Goal: Task Accomplishment & Management: Manage account settings

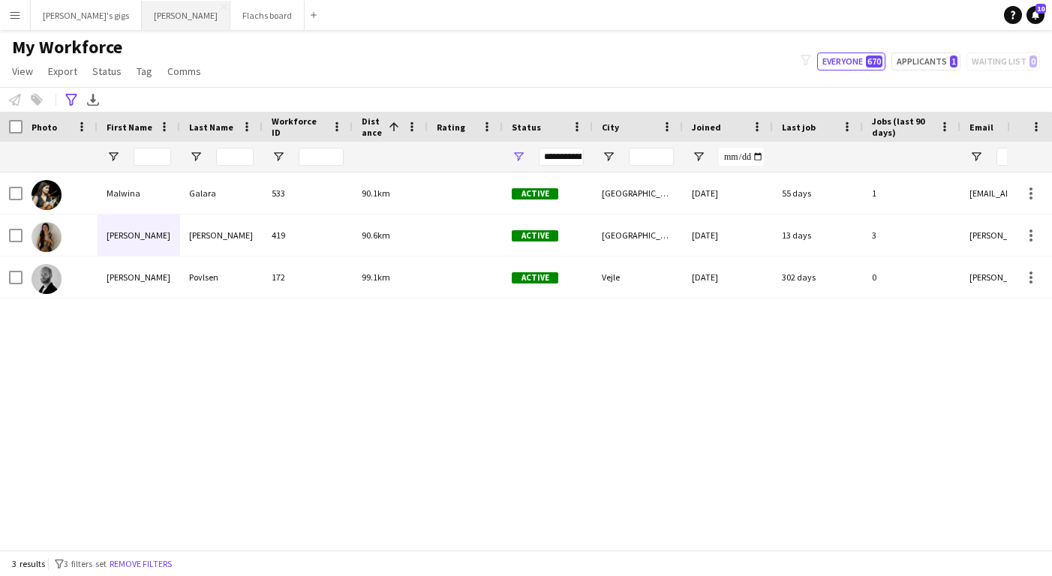
click at [146, 18] on button "Asger Gigs Close" at bounding box center [186, 15] width 89 height 29
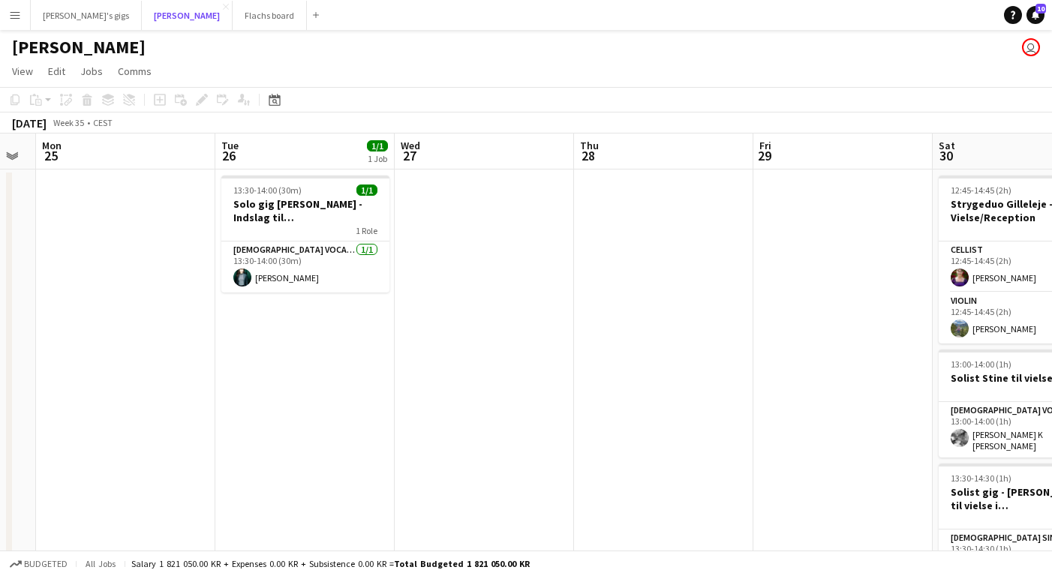
scroll to position [0, 482]
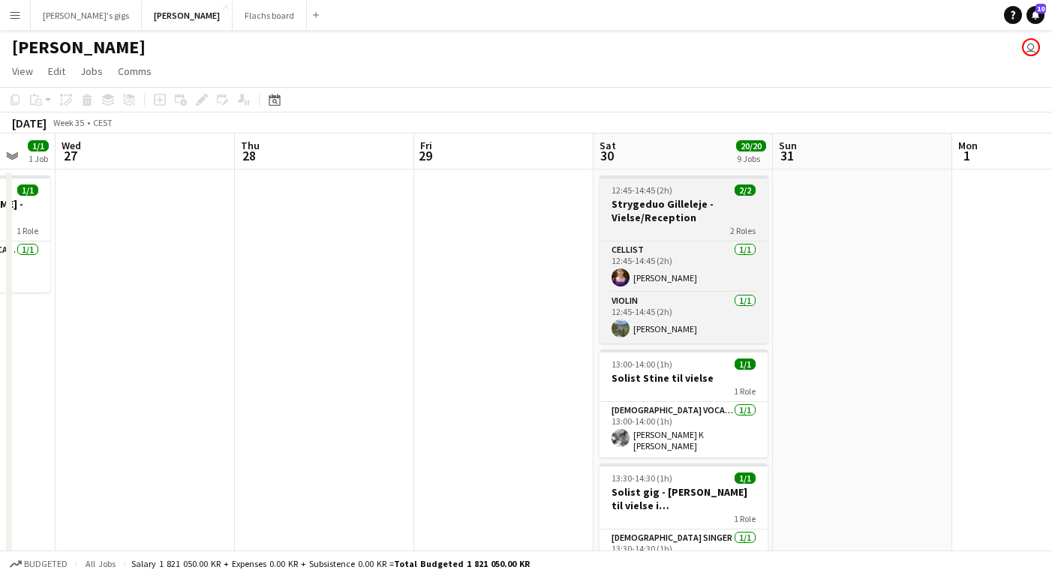
click at [648, 200] on h3 "Strygeduo Gilleleje - Vielse/Reception" at bounding box center [684, 210] width 168 height 27
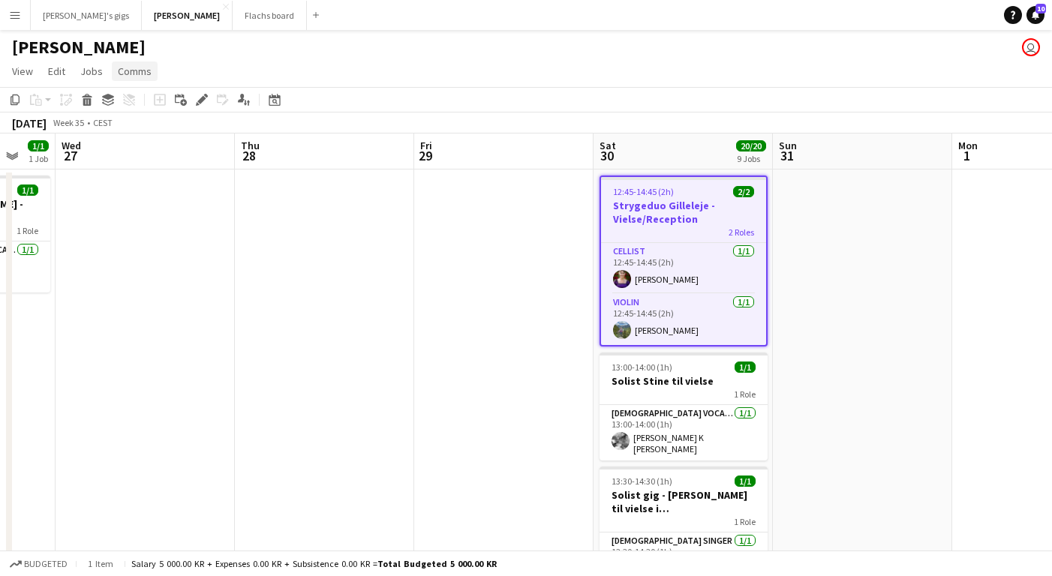
click at [137, 73] on span "Comms" at bounding box center [135, 72] width 34 height 14
click at [161, 134] on span "Create chat" at bounding box center [149, 135] width 53 height 14
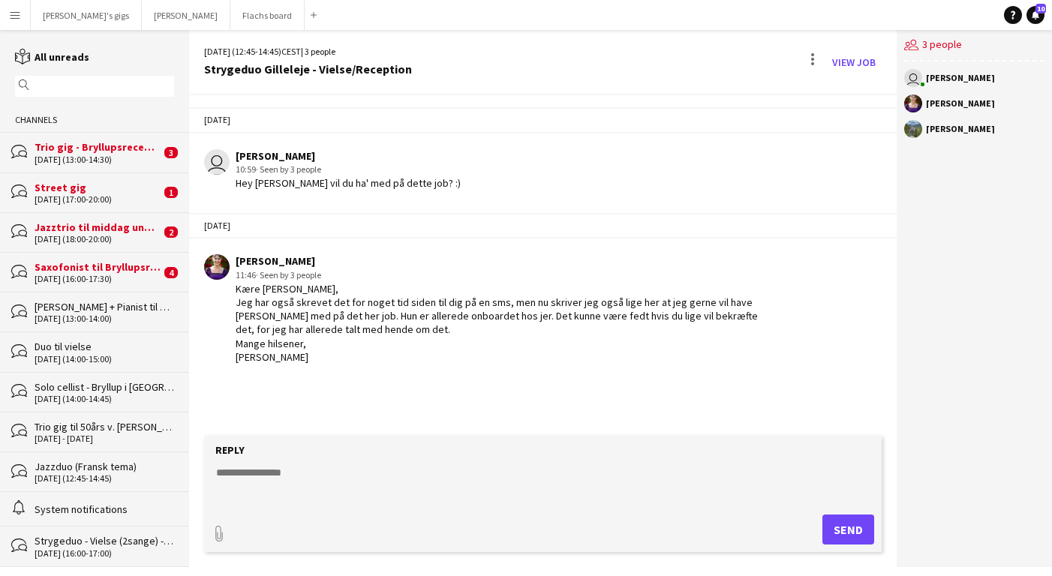
click at [153, 284] on div "bubbles Saxofonist til Bryllupsreception [DATE] (16:00-17:30) 4" at bounding box center [94, 272] width 189 height 40
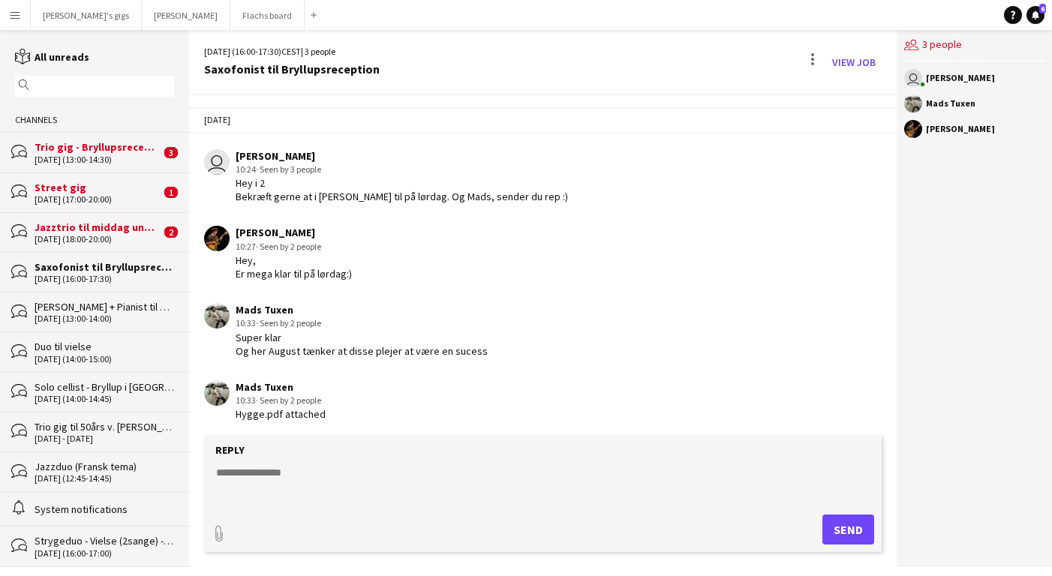
scroll to position [83, 0]
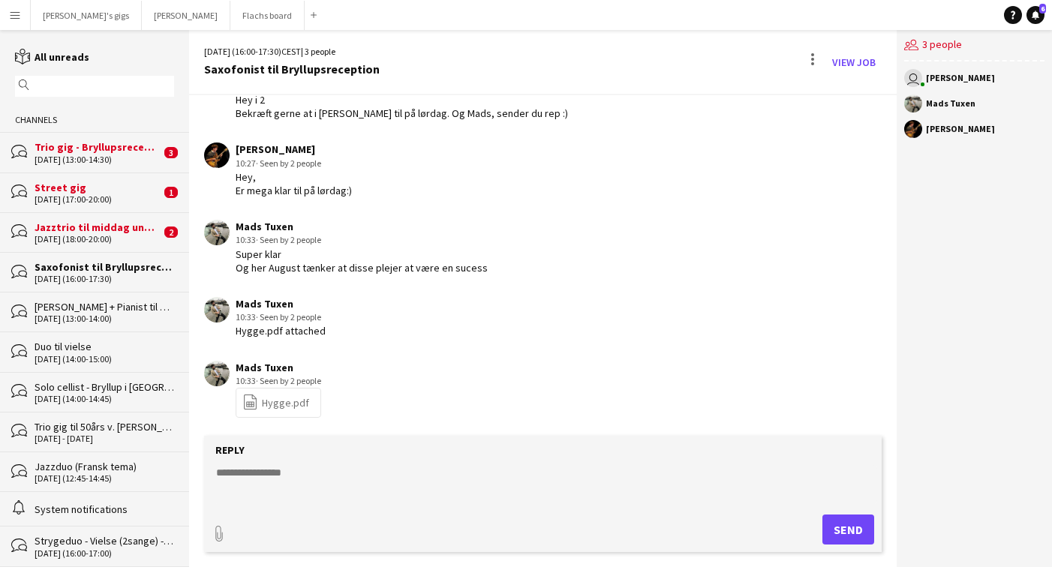
click at [125, 228] on div "Jazztrio til middag under bryllup" at bounding box center [98, 228] width 126 height 14
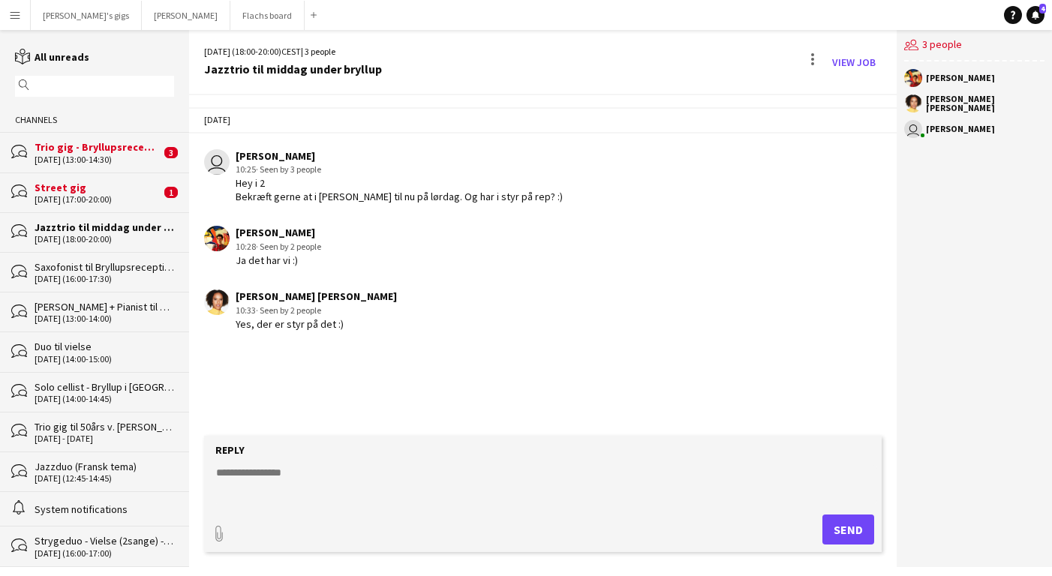
click at [80, 185] on div "Street gig" at bounding box center [98, 188] width 126 height 14
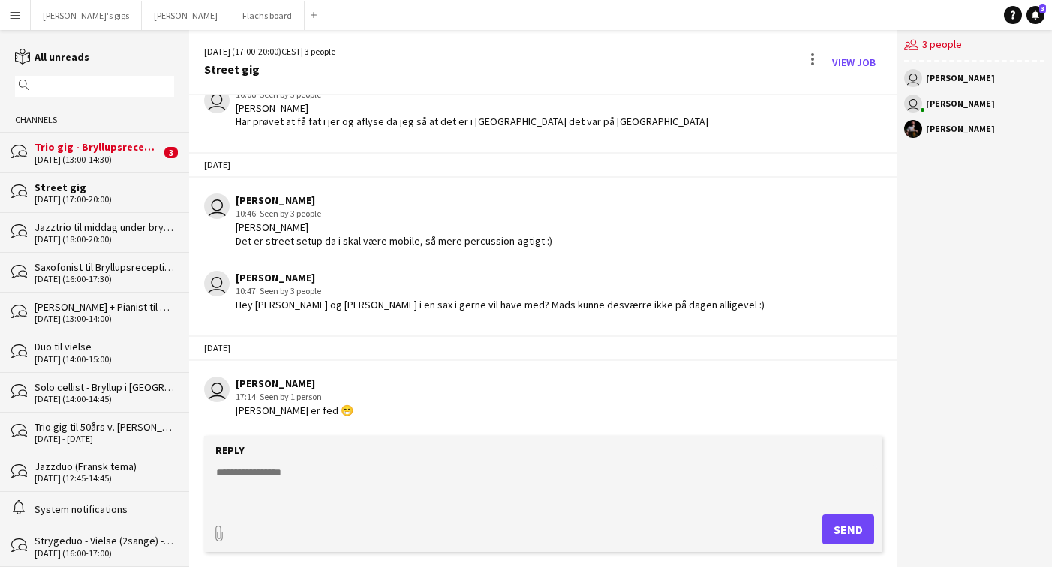
scroll to position [537, 0]
drag, startPoint x: 237, startPoint y: 410, endPoint x: 318, endPoint y: 413, distance: 81.1
click at [318, 413] on div "[PERSON_NAME] er fed 😁" at bounding box center [295, 411] width 118 height 14
copy div "[PERSON_NAME]"
click at [98, 149] on div "Trio gig - Bryllupsreception" at bounding box center [98, 147] width 126 height 14
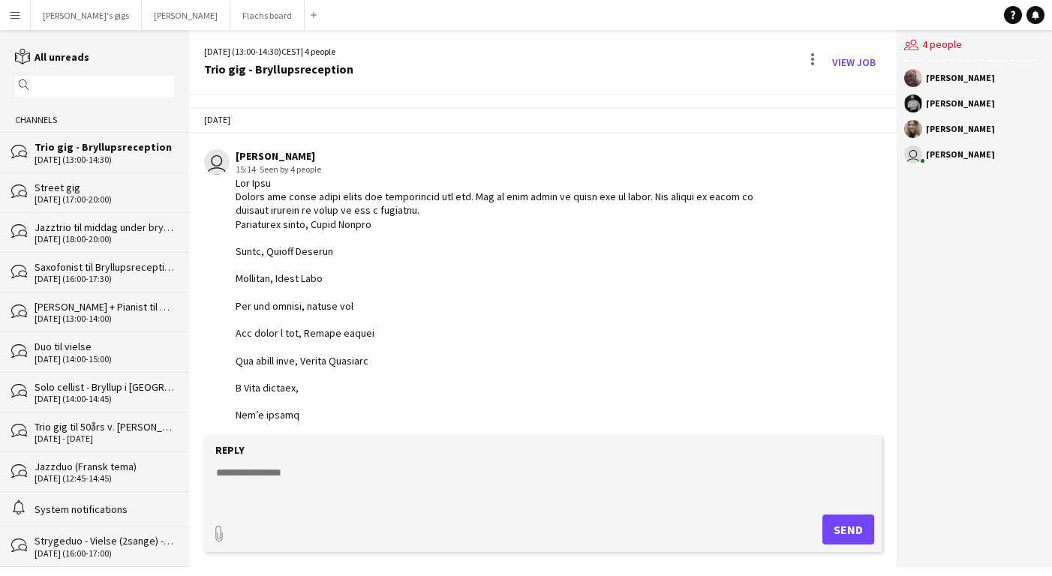
scroll to position [3216, 0]
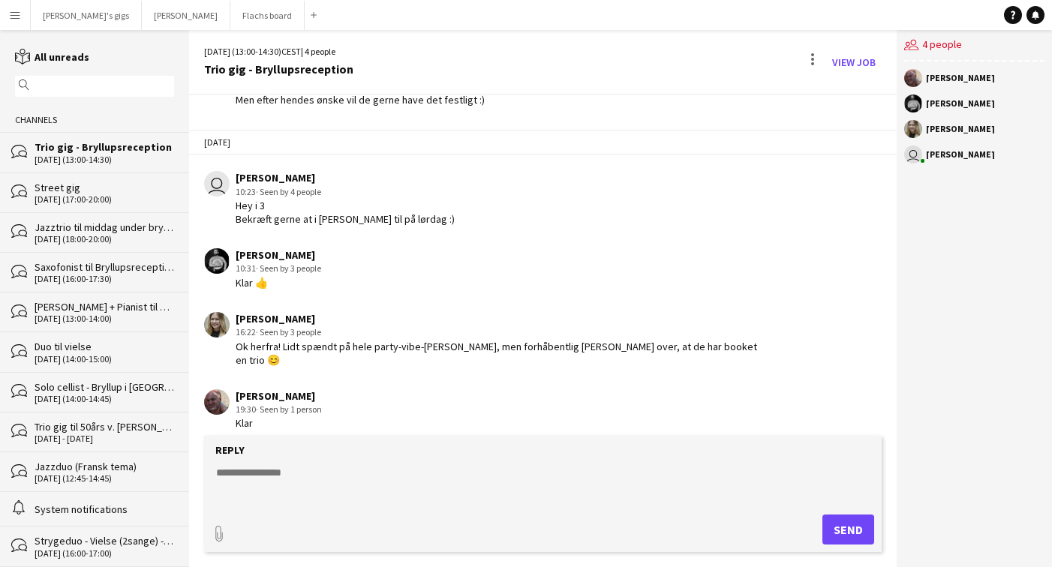
click at [98, 188] on div "Street gig" at bounding box center [105, 188] width 140 height 14
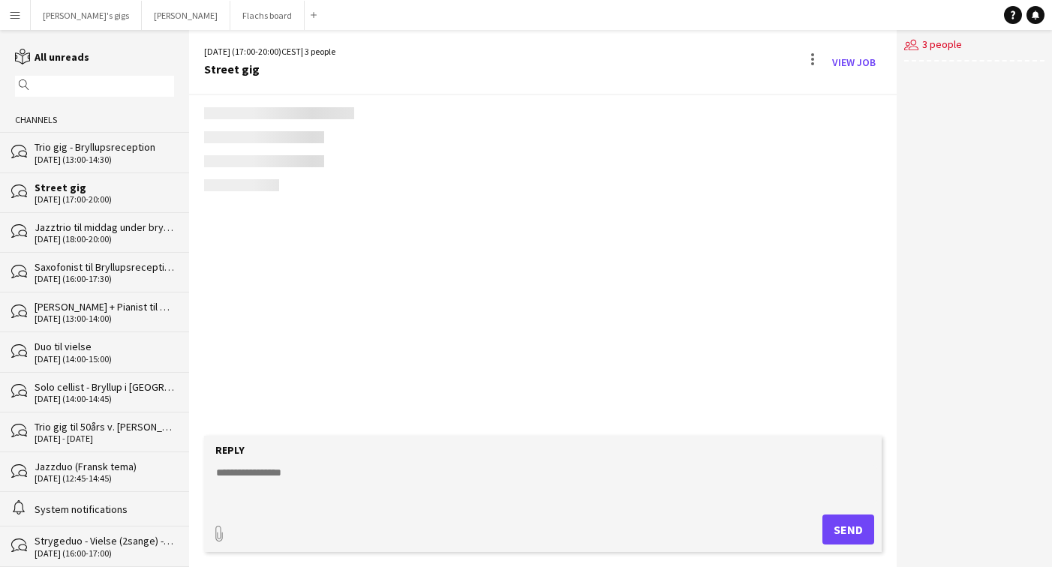
scroll to position [537, 0]
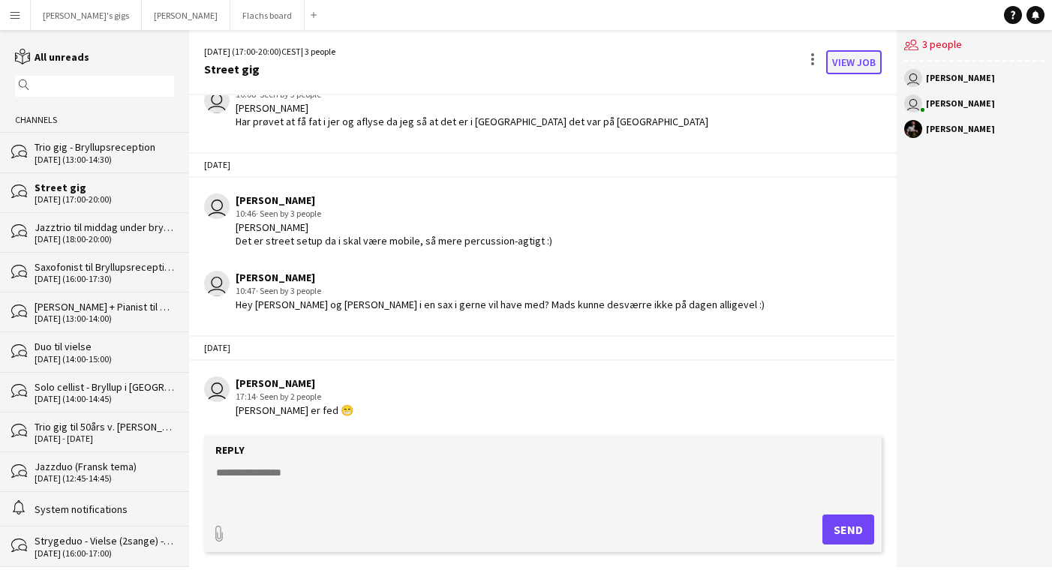
click at [862, 62] on link "View Job" at bounding box center [854, 62] width 56 height 24
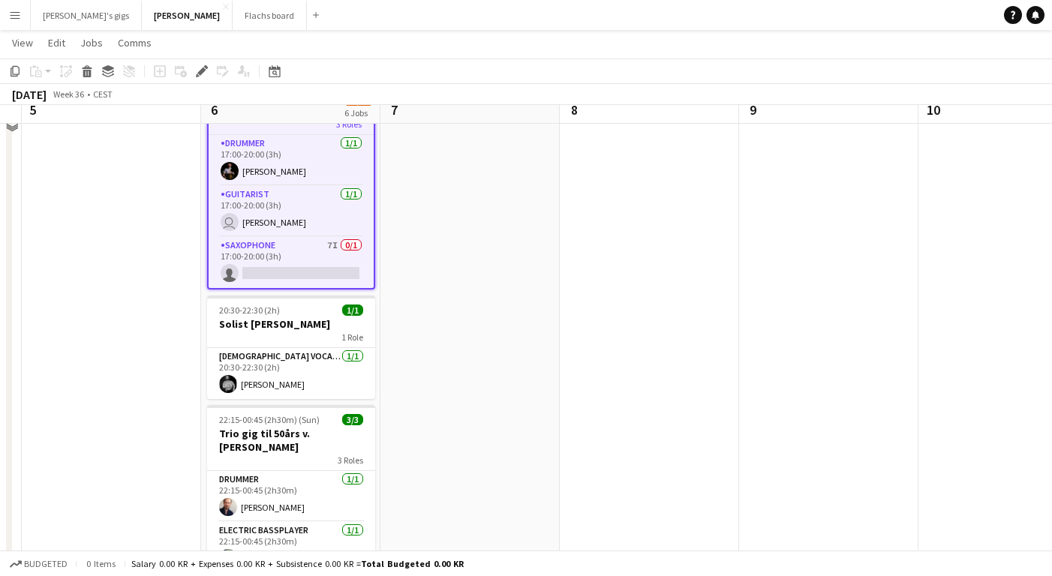
scroll to position [552, 0]
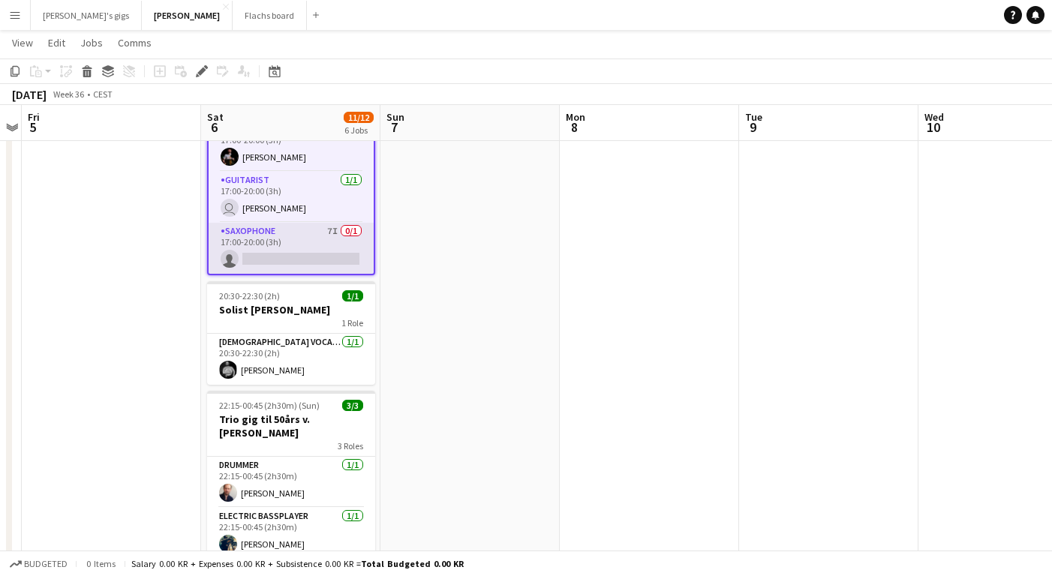
click at [270, 242] on app-card-role "Saxophone 7I 0/1 17:00-20:00 (3h) single-neutral-actions" at bounding box center [291, 248] width 165 height 51
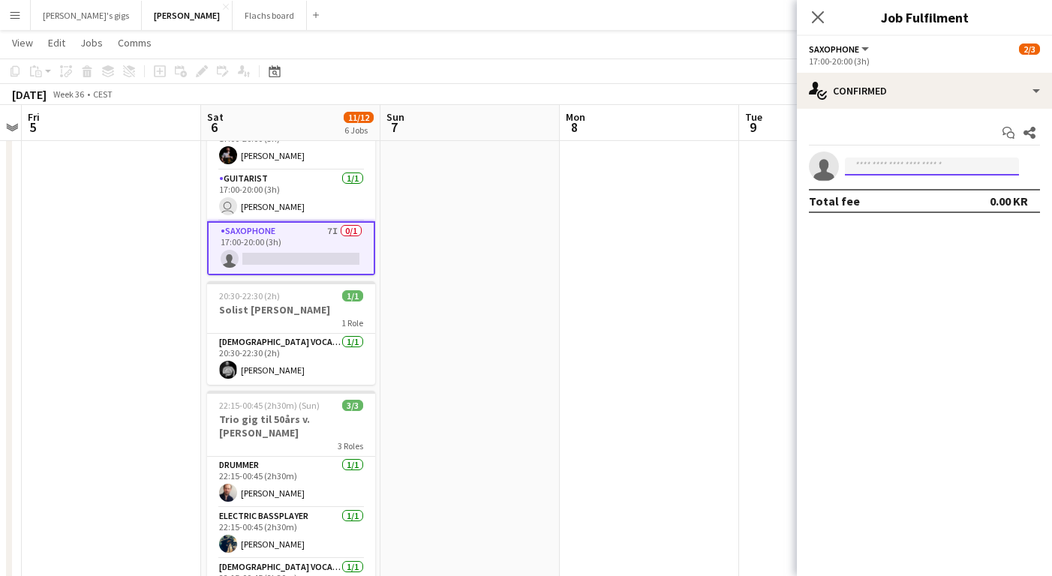
click at [872, 164] on input at bounding box center [932, 167] width 174 height 18
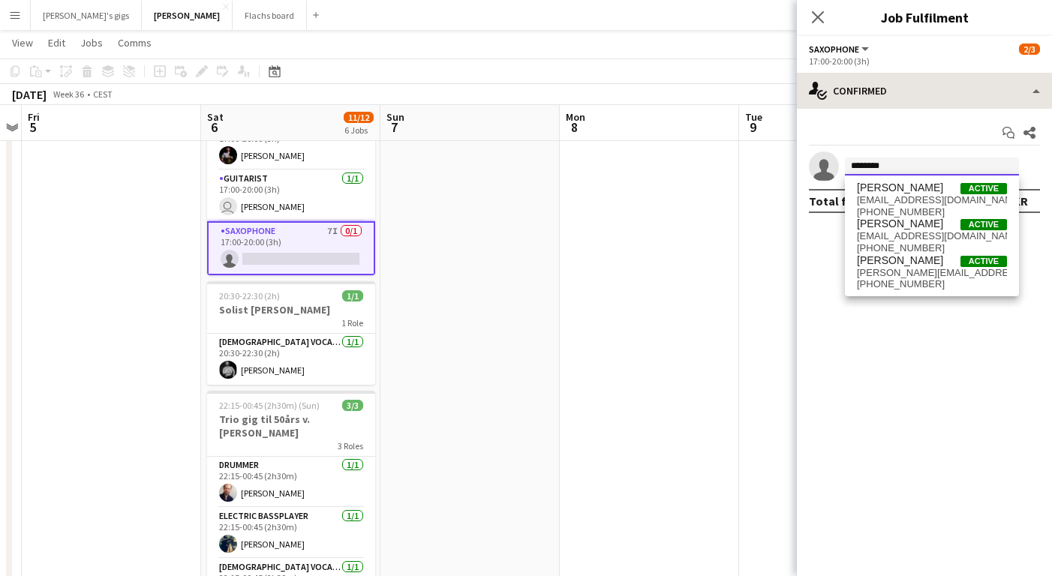
type input "********"
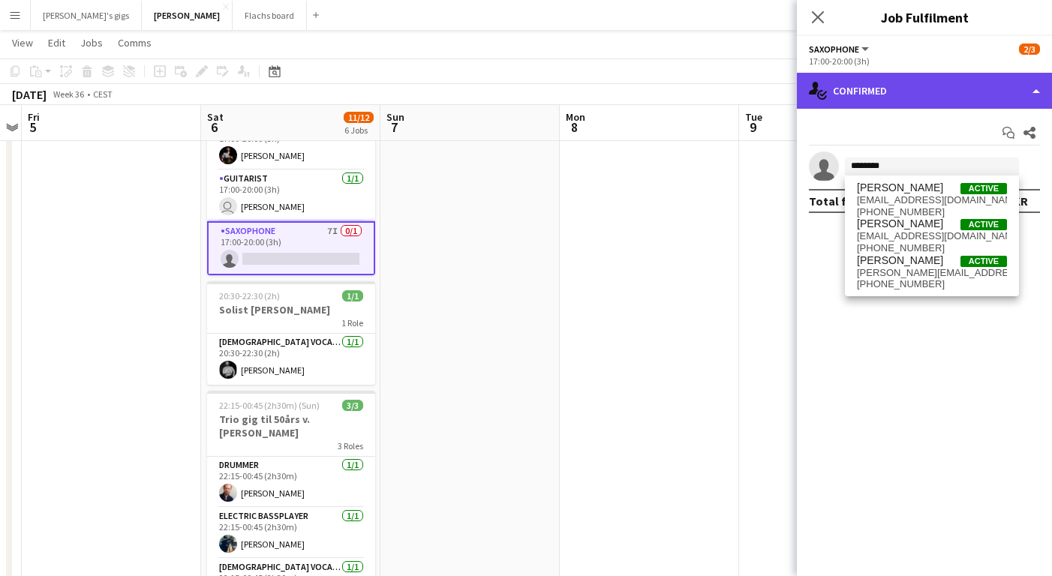
click at [918, 93] on div "single-neutral-actions-check-2 Confirmed" at bounding box center [924, 91] width 255 height 36
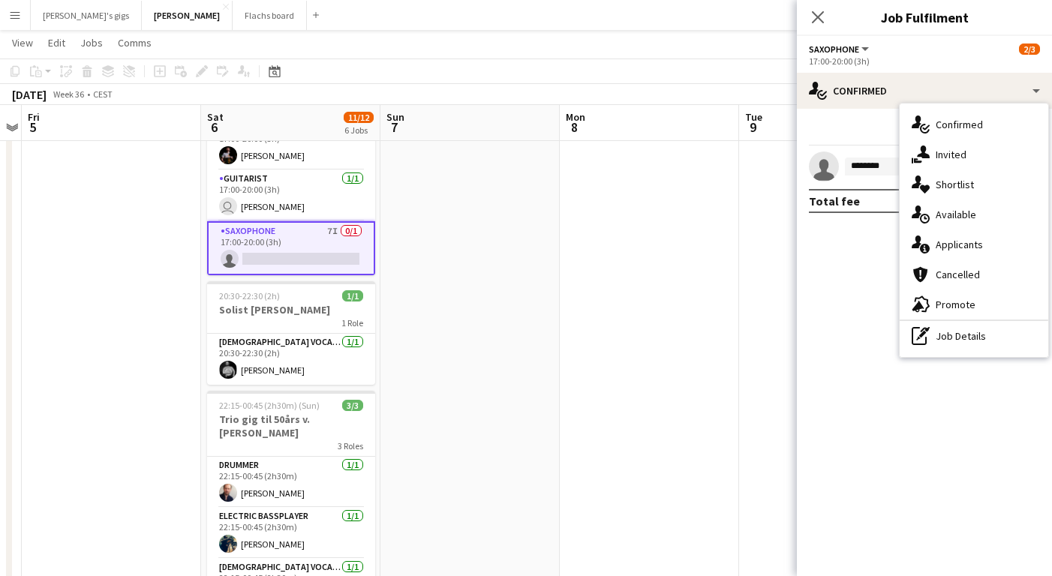
click at [659, 347] on app-date-cell at bounding box center [649, 137] width 179 height 1041
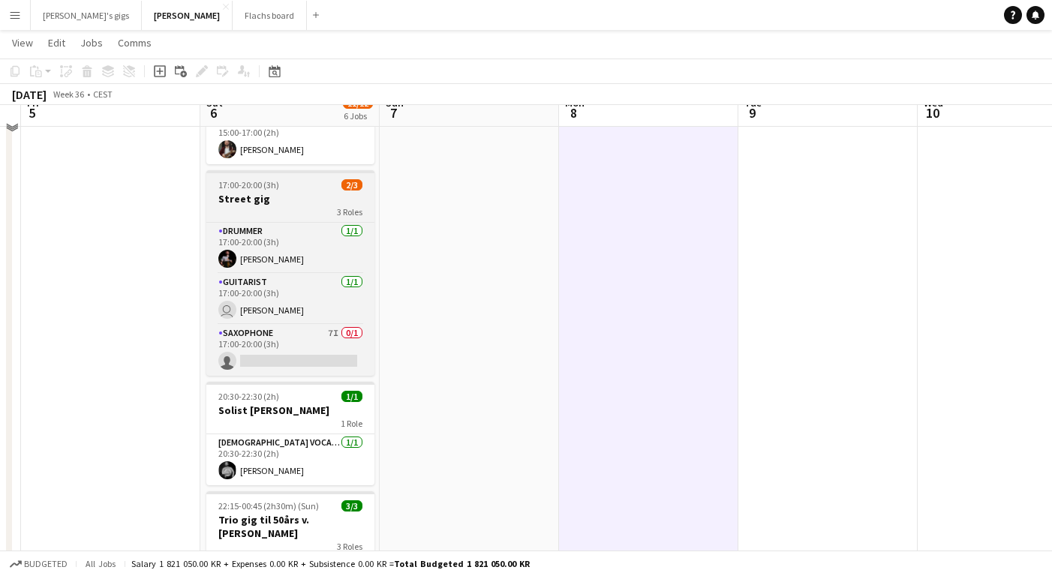
scroll to position [434, 0]
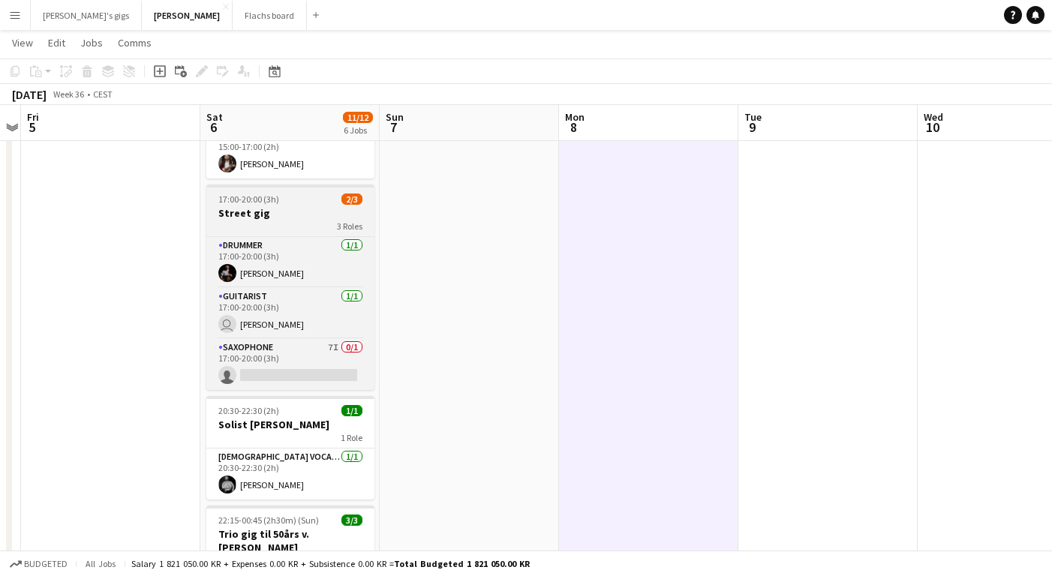
click at [252, 209] on h3 "Street gig" at bounding box center [290, 213] width 168 height 14
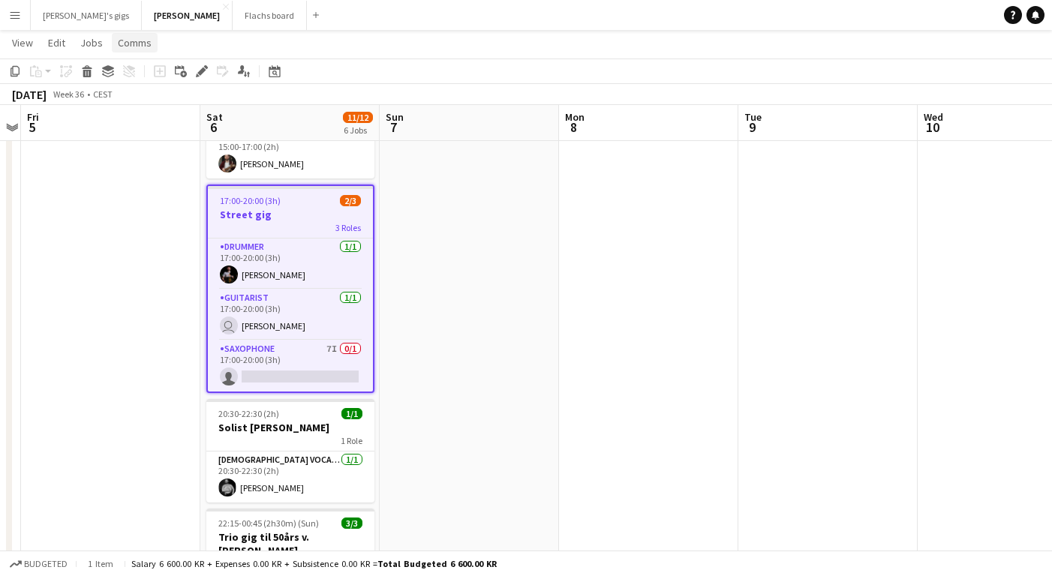
click at [122, 47] on span "Comms" at bounding box center [135, 43] width 34 height 14
click at [138, 112] on span "Create chat" at bounding box center [149, 107] width 53 height 14
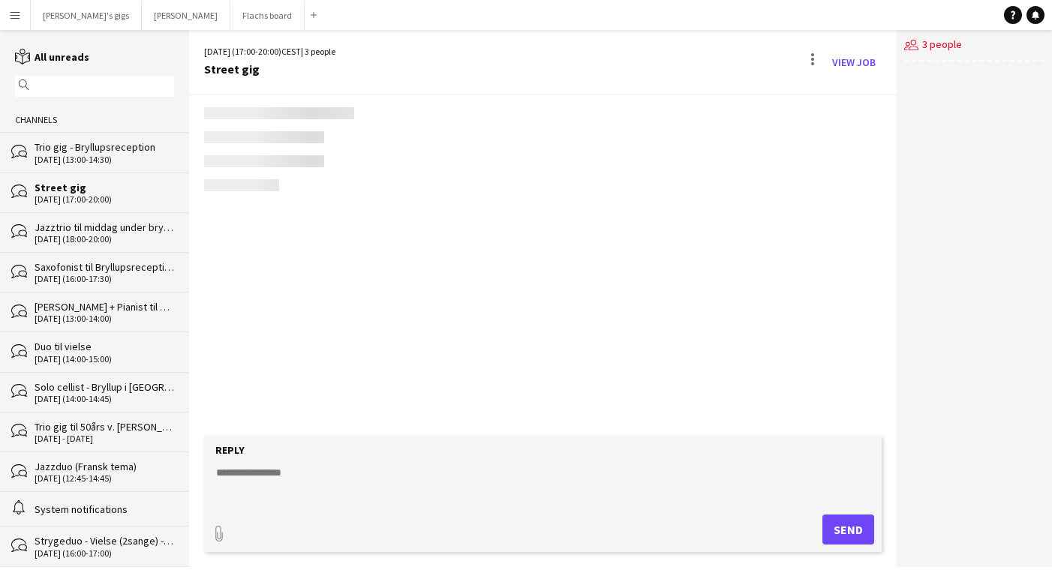
scroll to position [537, 0]
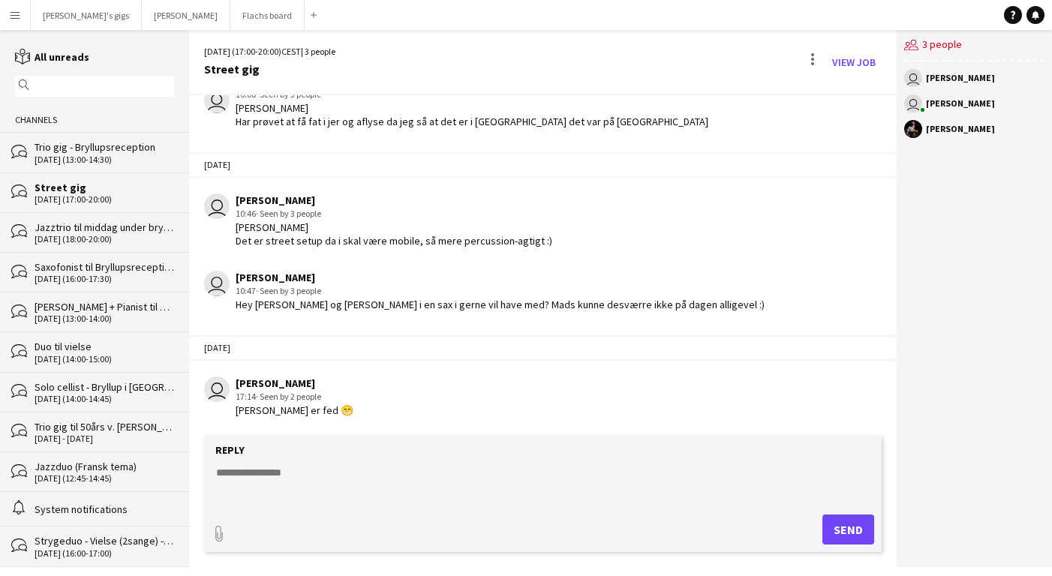
click at [359, 482] on textarea at bounding box center [546, 484] width 663 height 39
click at [219, 474] on textarea "**********" at bounding box center [546, 484] width 663 height 39
click at [379, 473] on textarea "**********" at bounding box center [546, 484] width 663 height 39
type textarea "**********"
click at [851, 528] on button "Send" at bounding box center [848, 530] width 52 height 30
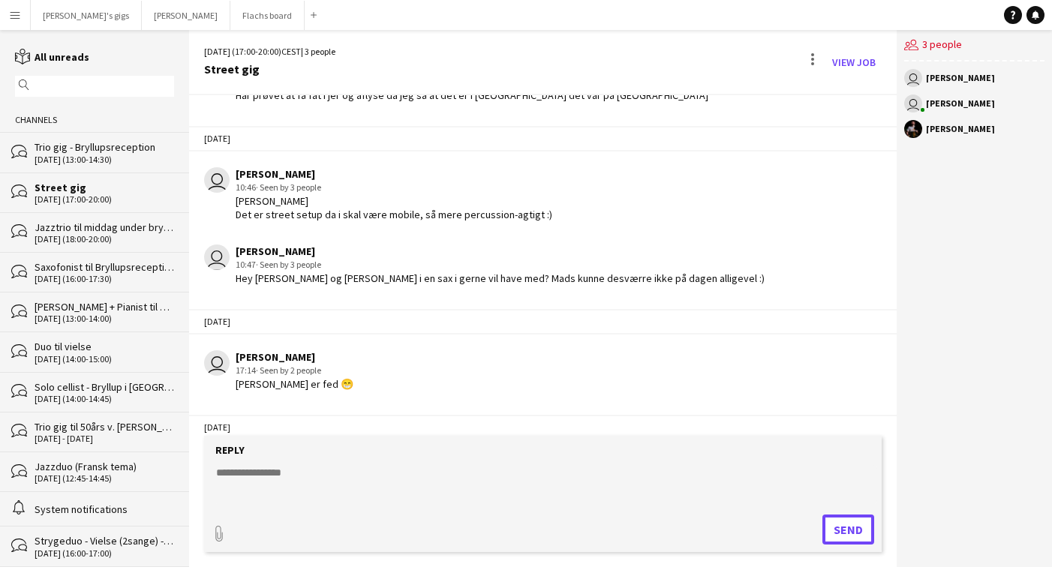
scroll to position [629, 0]
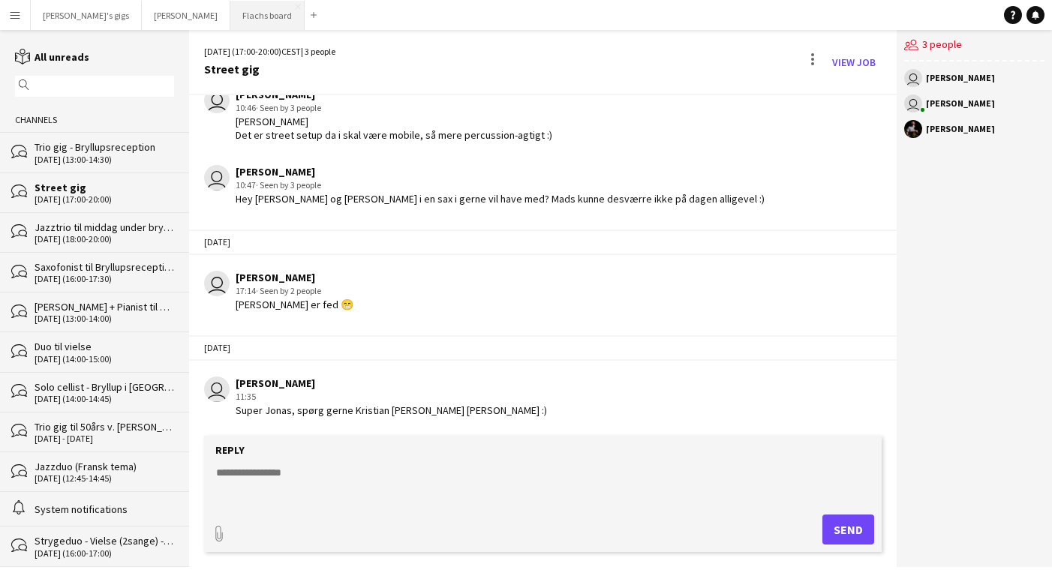
click at [230, 10] on button "Flachs board Close" at bounding box center [267, 15] width 74 height 29
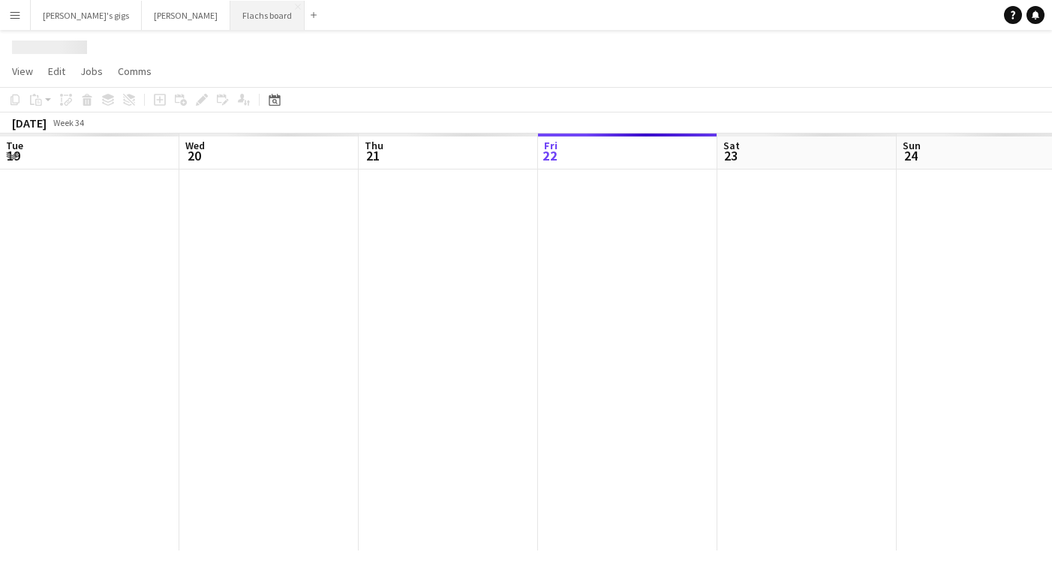
scroll to position [0, 359]
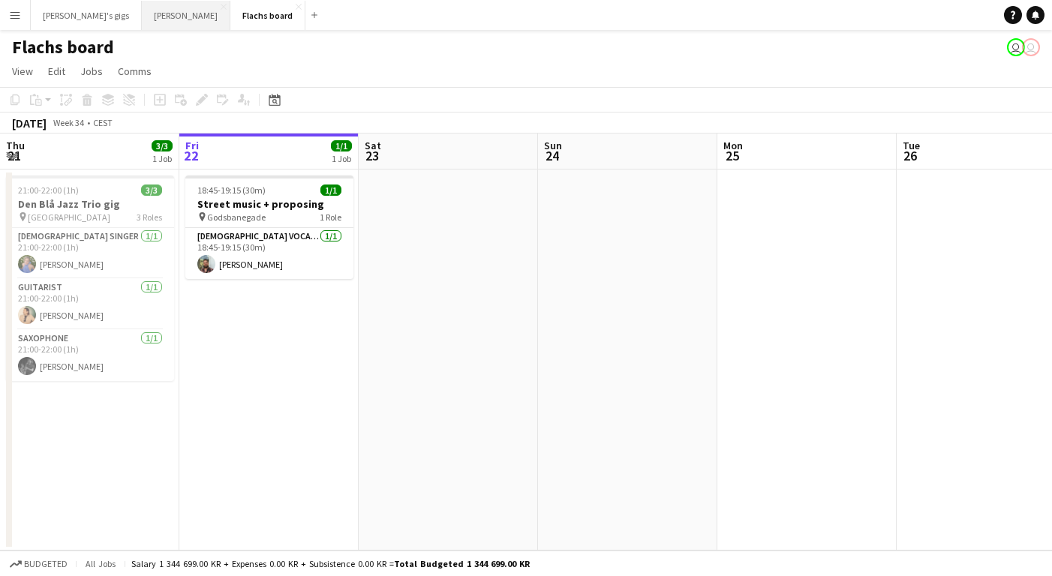
click at [142, 20] on button "Asger Gigs Close" at bounding box center [186, 15] width 89 height 29
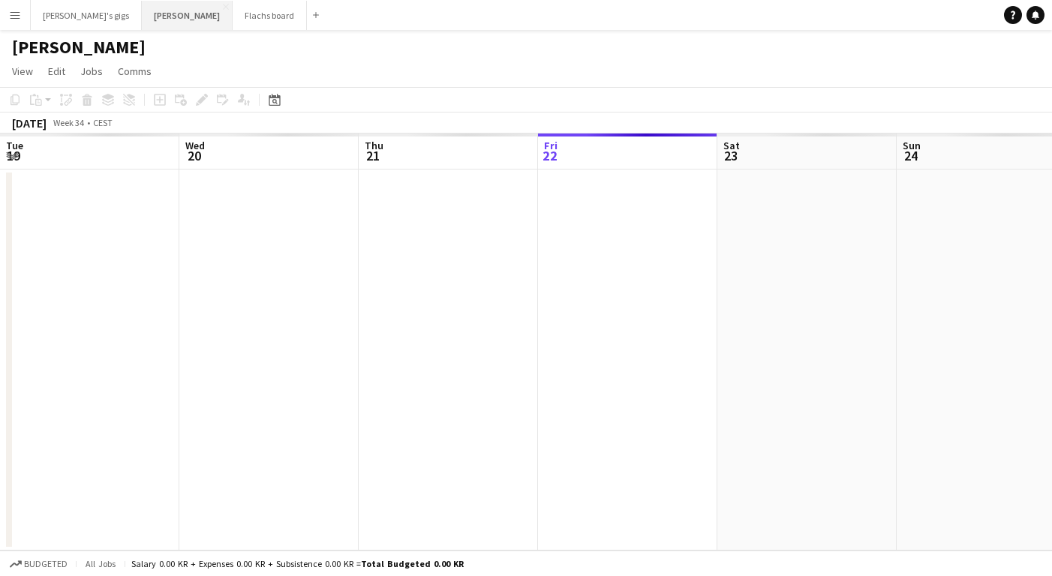
scroll to position [0, 359]
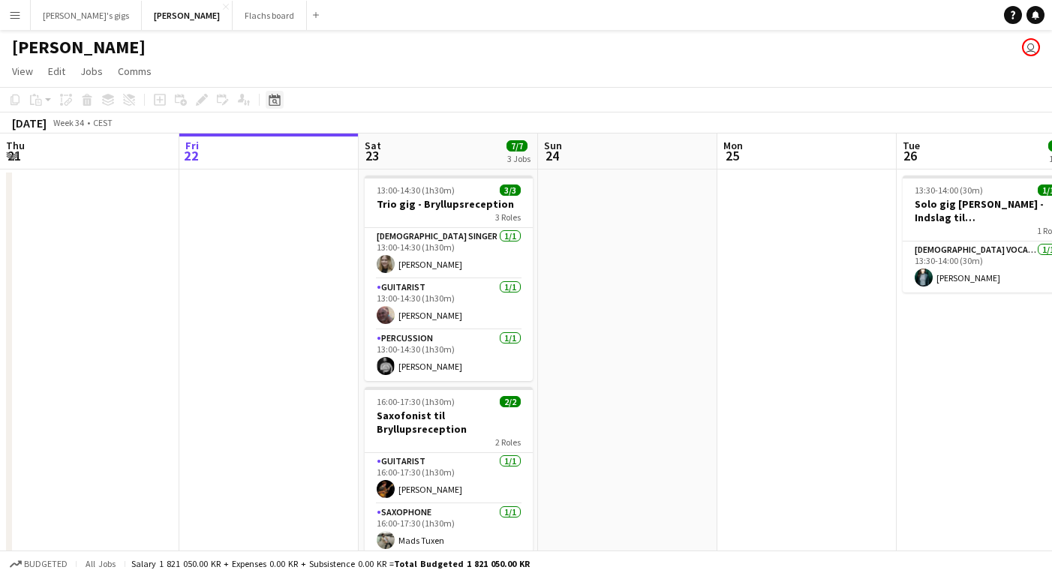
click at [271, 103] on icon "Date picker" at bounding box center [275, 100] width 12 height 12
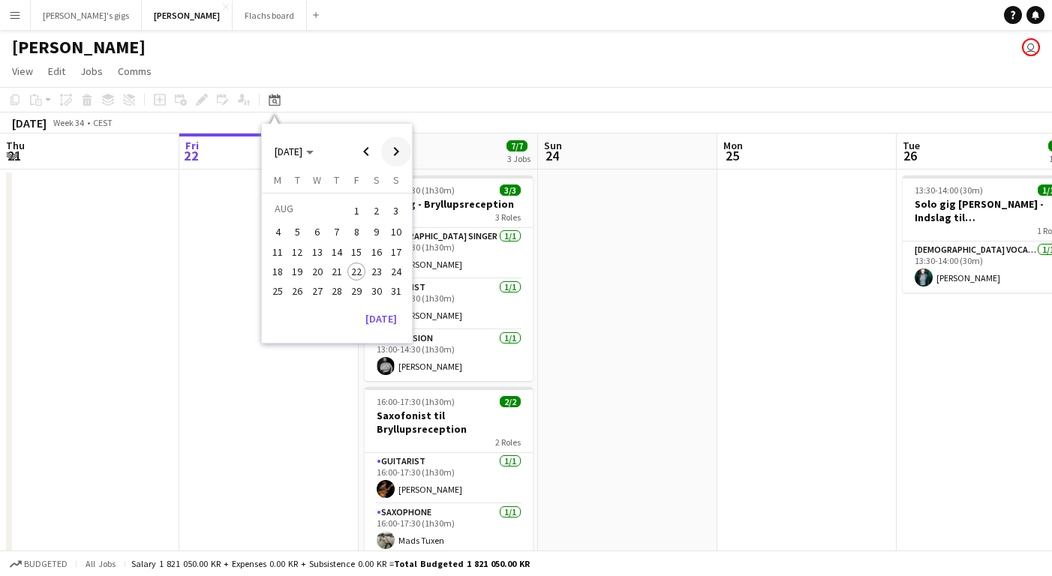
click at [390, 150] on span "Next month" at bounding box center [396, 152] width 30 height 30
click at [362, 275] on button "19" at bounding box center [357, 268] width 20 height 20
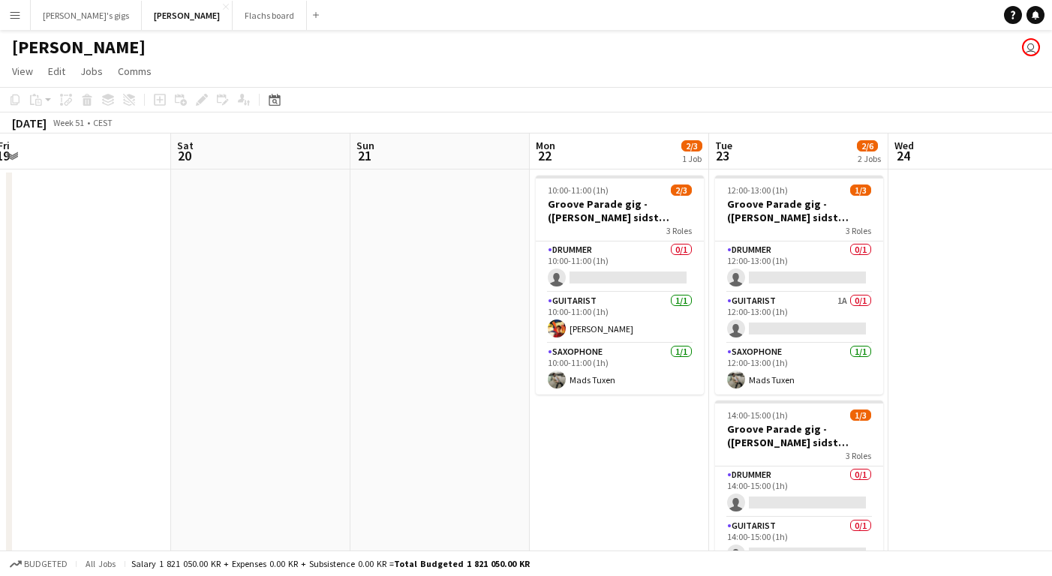
scroll to position [0, 570]
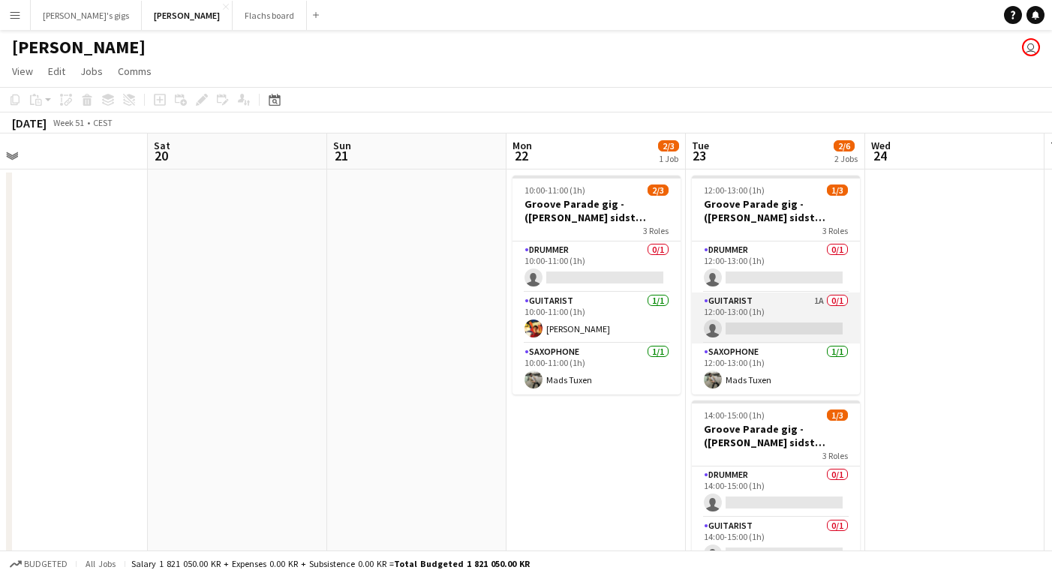
click at [753, 323] on app-card-role "Guitarist 1A 0/1 12:00-13:00 (1h) single-neutral-actions" at bounding box center [776, 318] width 168 height 51
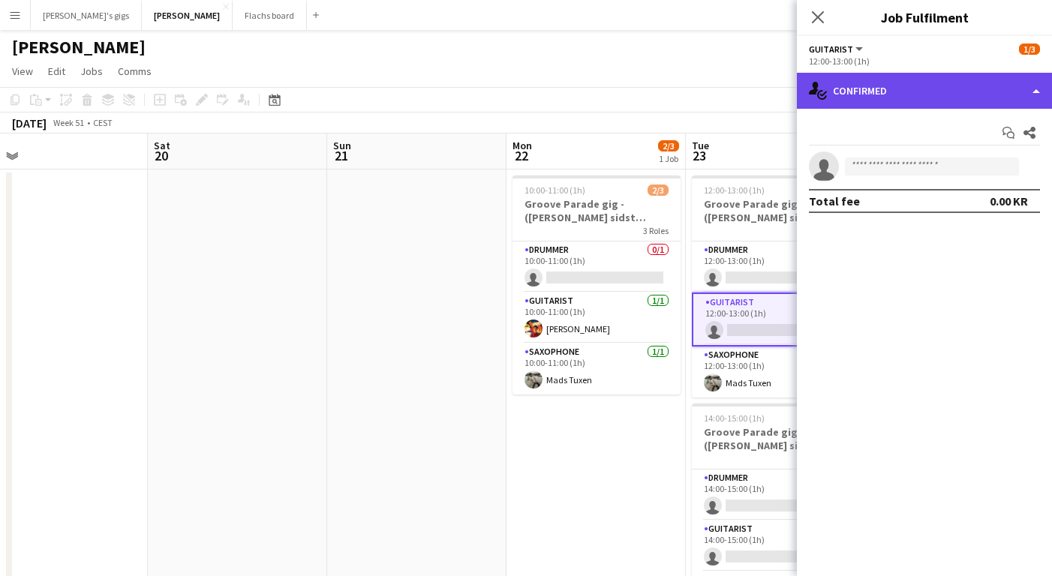
click at [872, 81] on div "single-neutral-actions-check-2 Confirmed" at bounding box center [924, 91] width 255 height 36
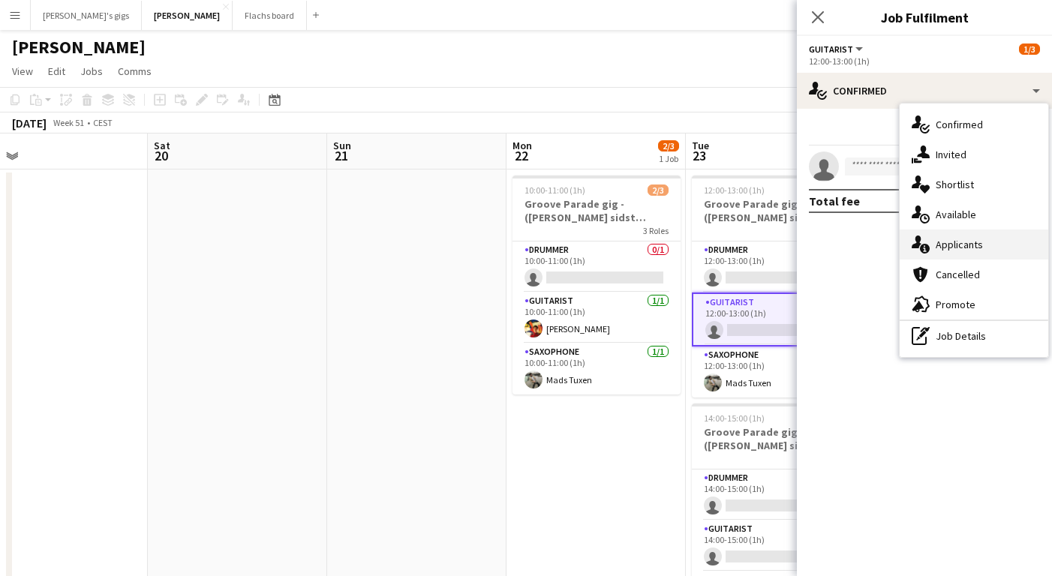
click at [953, 236] on div "single-neutral-actions-information Applicants" at bounding box center [974, 245] width 149 height 30
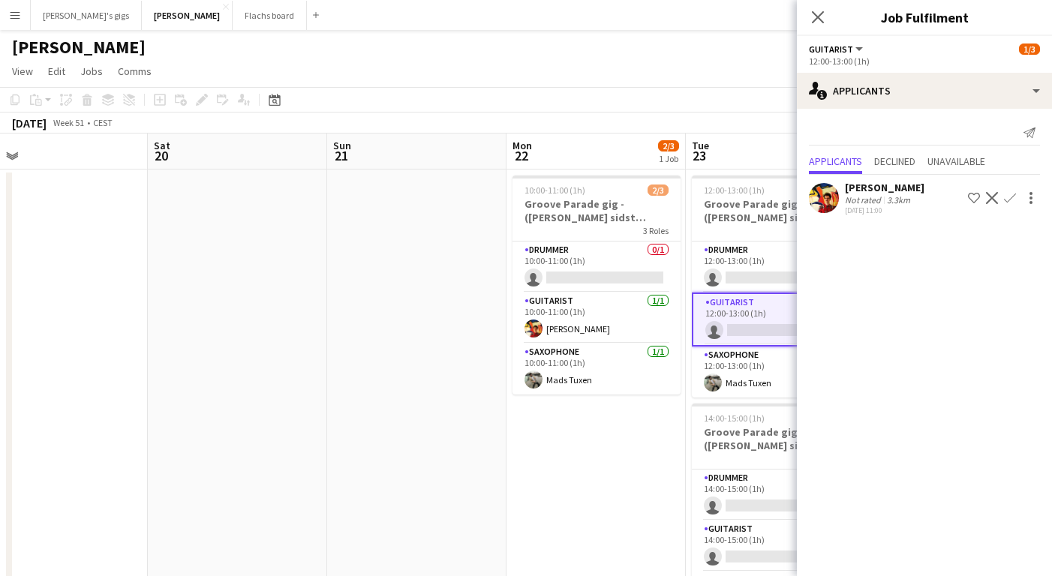
click at [1008, 200] on app-icon "Confirm" at bounding box center [1010, 198] width 12 height 12
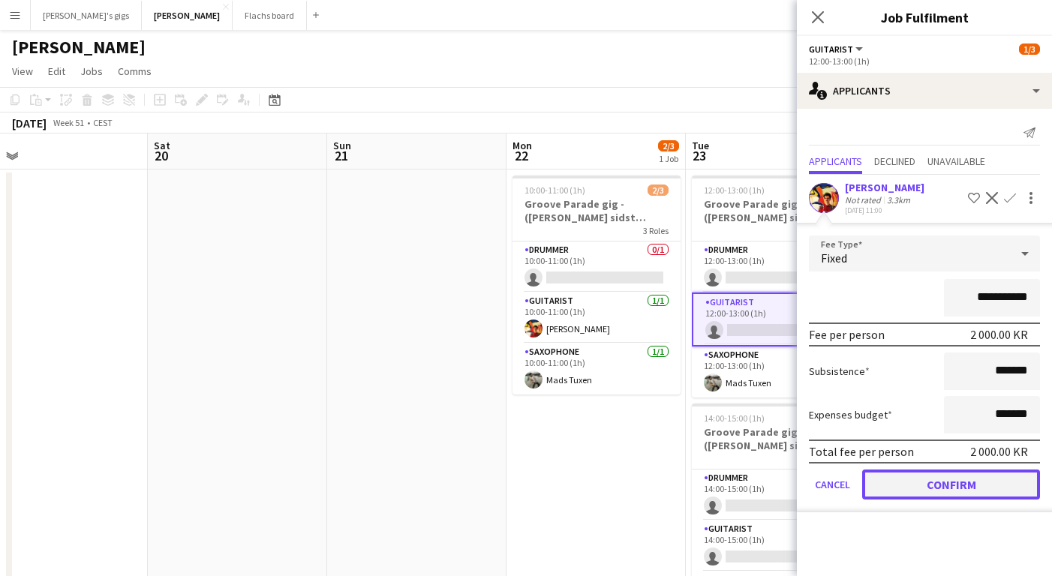
click at [950, 478] on button "Confirm" at bounding box center [951, 485] width 178 height 30
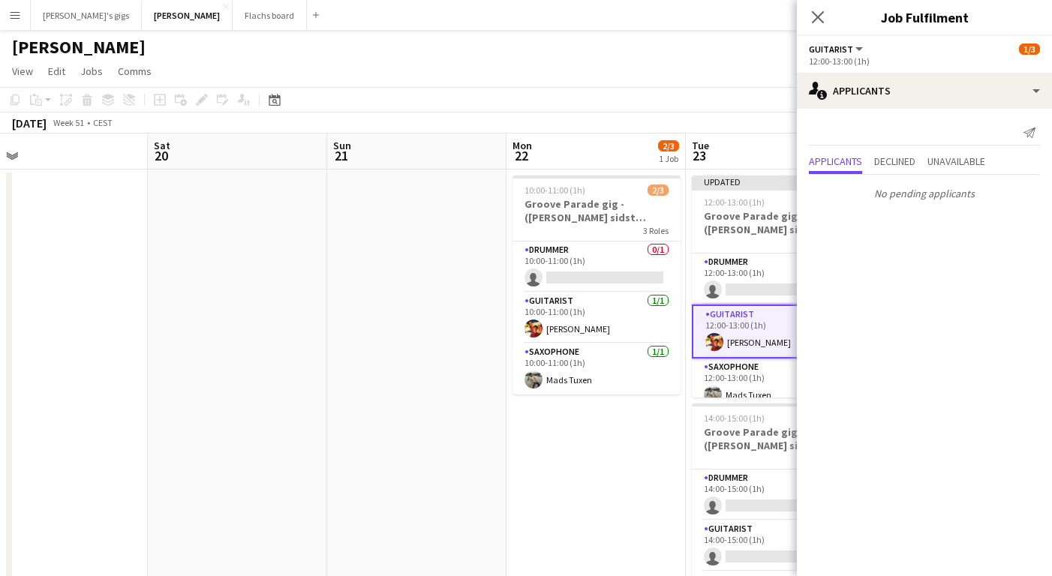
click at [597, 482] on app-date-cell "10:00-11:00 (1h) 2/3 Groove Parade gig - ([PERSON_NAME] sidst bekræftelse) 3 Ro…" at bounding box center [595, 473] width 179 height 607
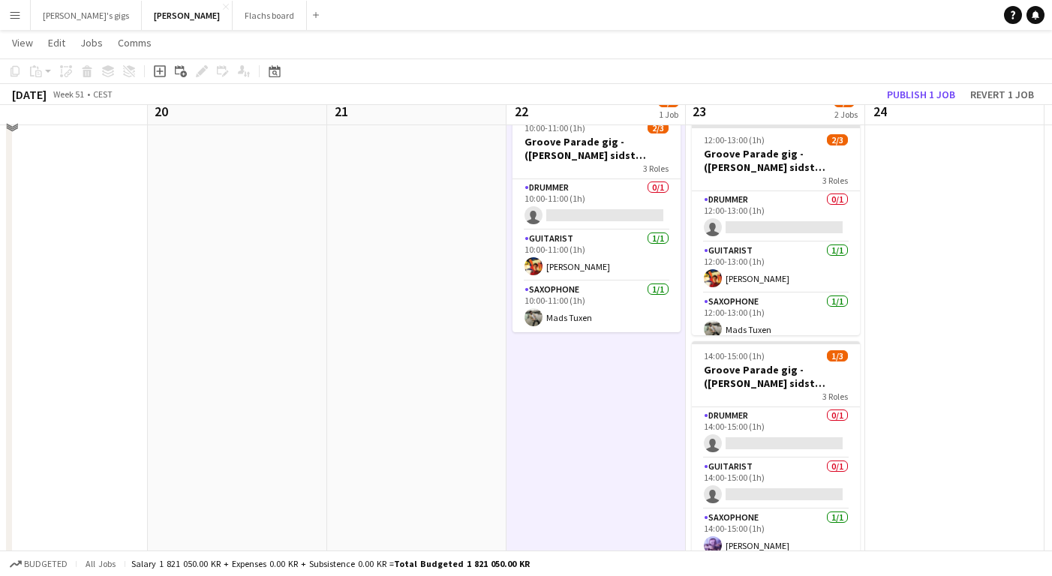
scroll to position [44, 0]
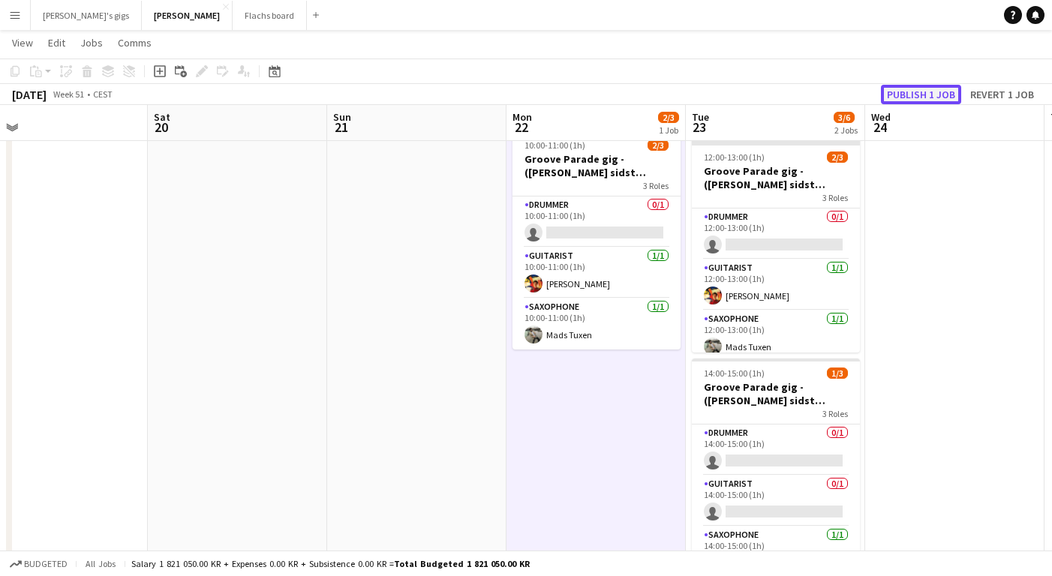
click at [903, 92] on button "Publish 1 job" at bounding box center [921, 95] width 80 height 20
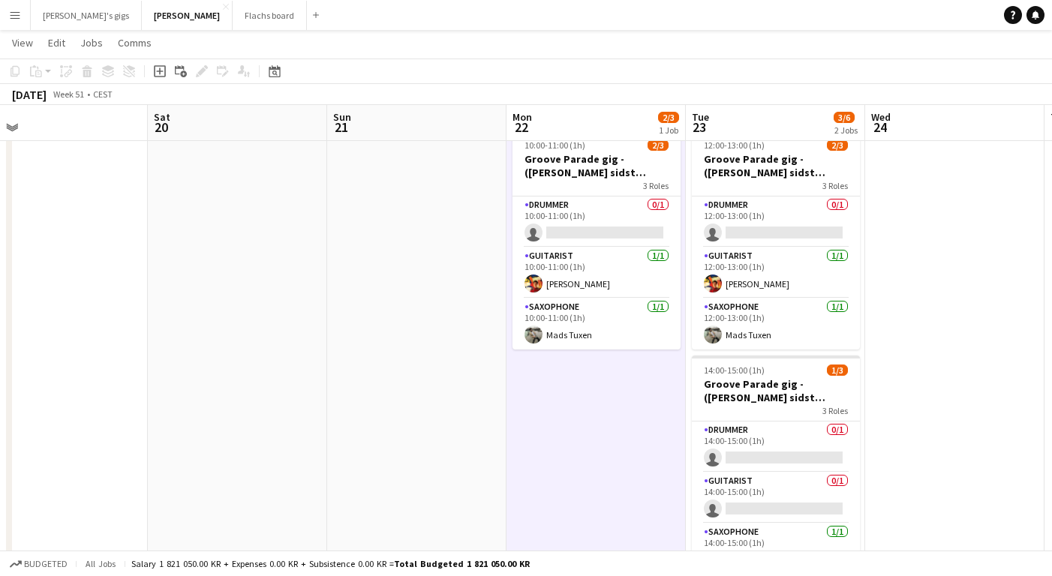
click at [383, 357] on app-date-cell at bounding box center [416, 428] width 179 height 607
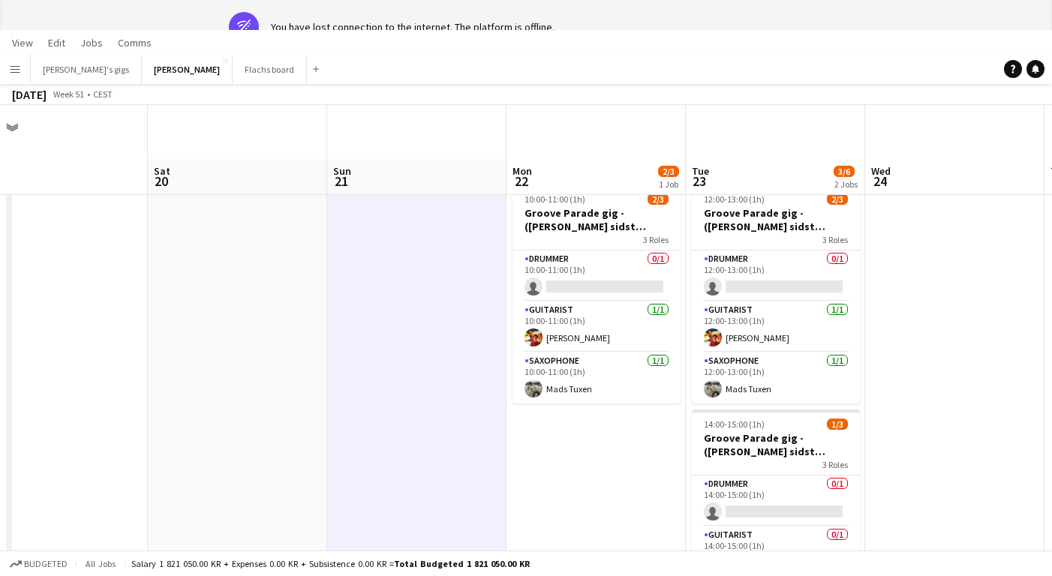
scroll to position [0, 0]
